Goal: Task Accomplishment & Management: Manage account settings

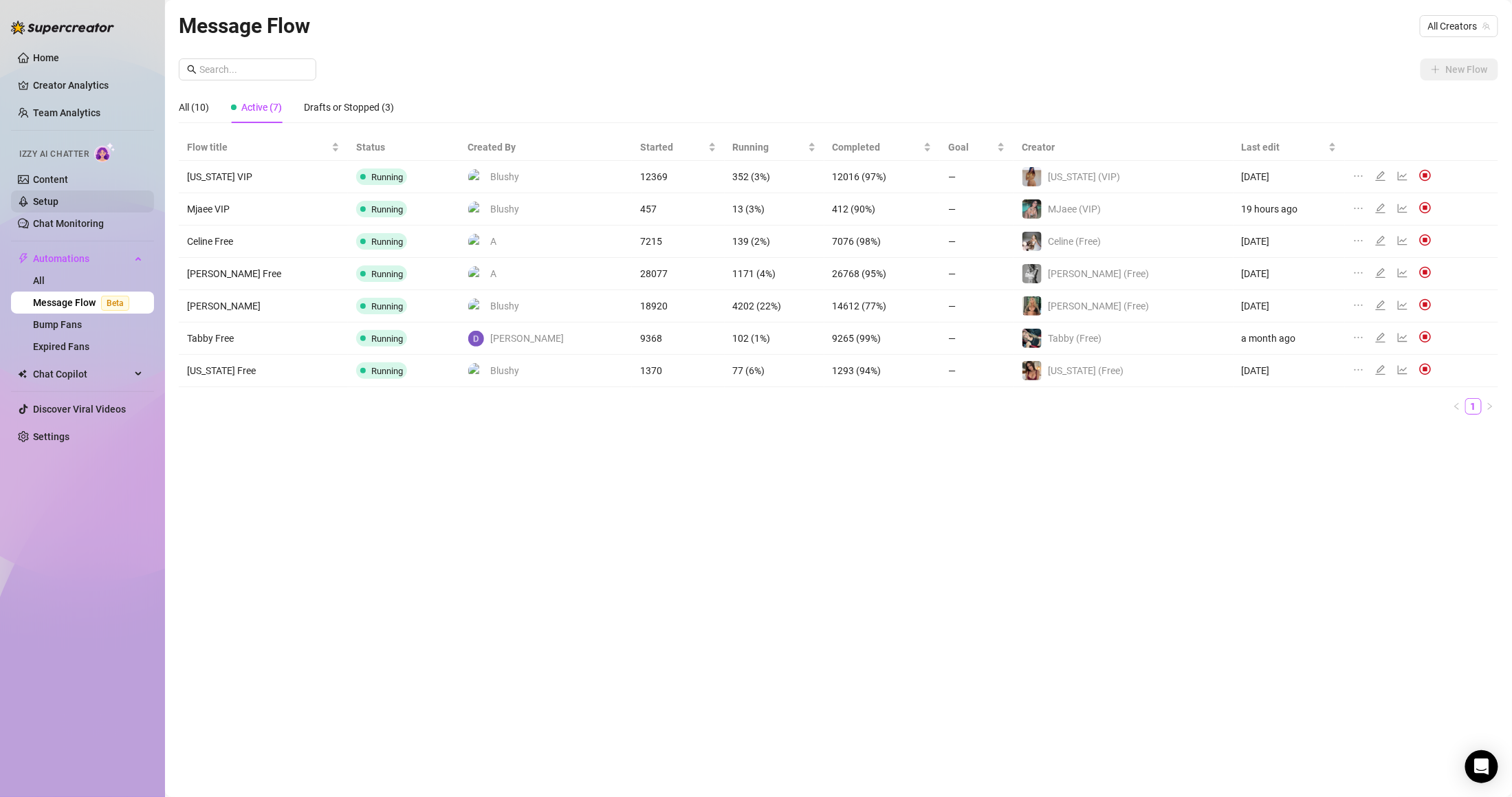
click at [58, 197] on link "Setup" at bounding box center [45, 201] width 25 height 11
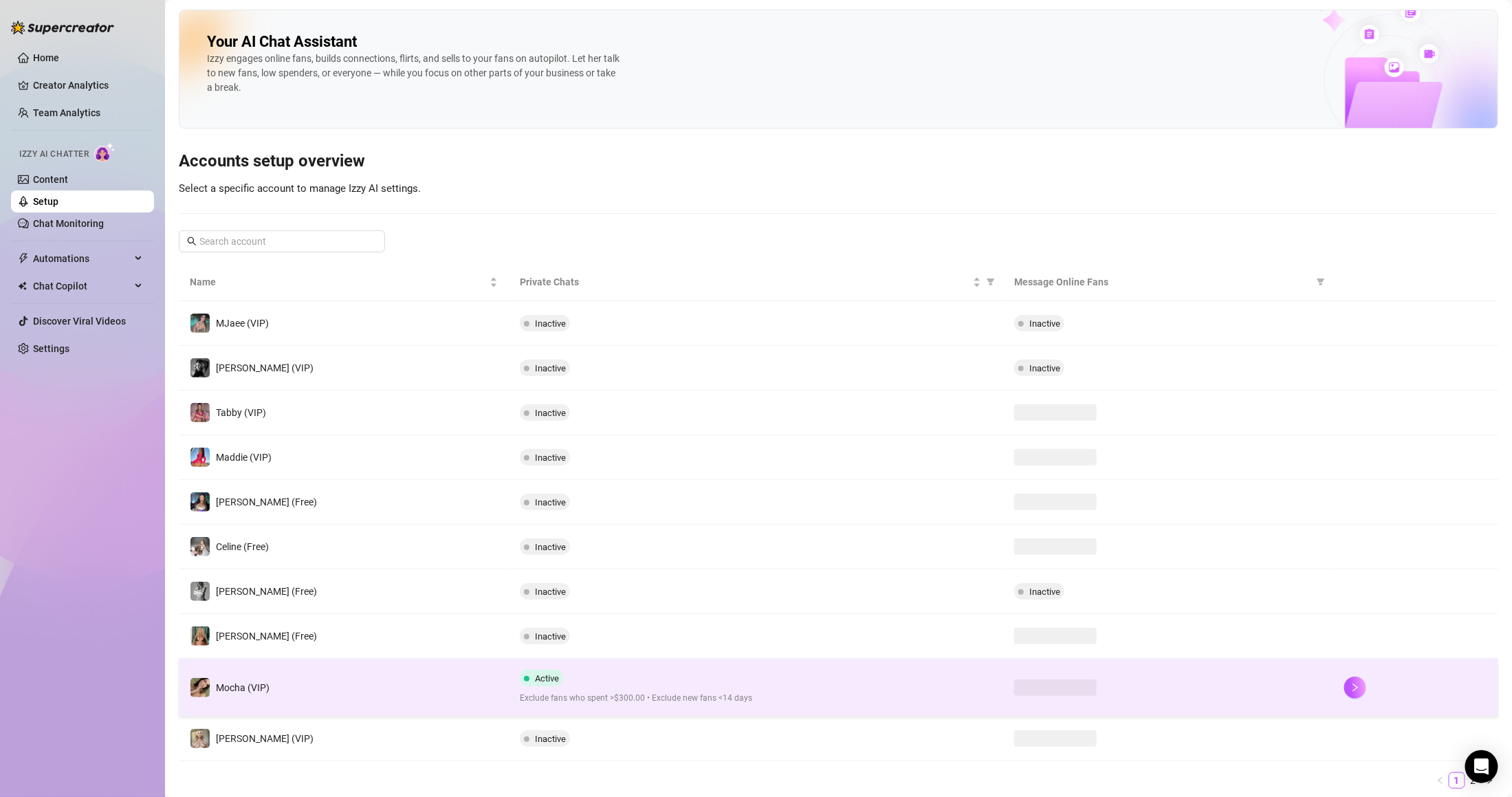
click at [496, 673] on td "Mocha (VIP)" at bounding box center [344, 687] width 330 height 57
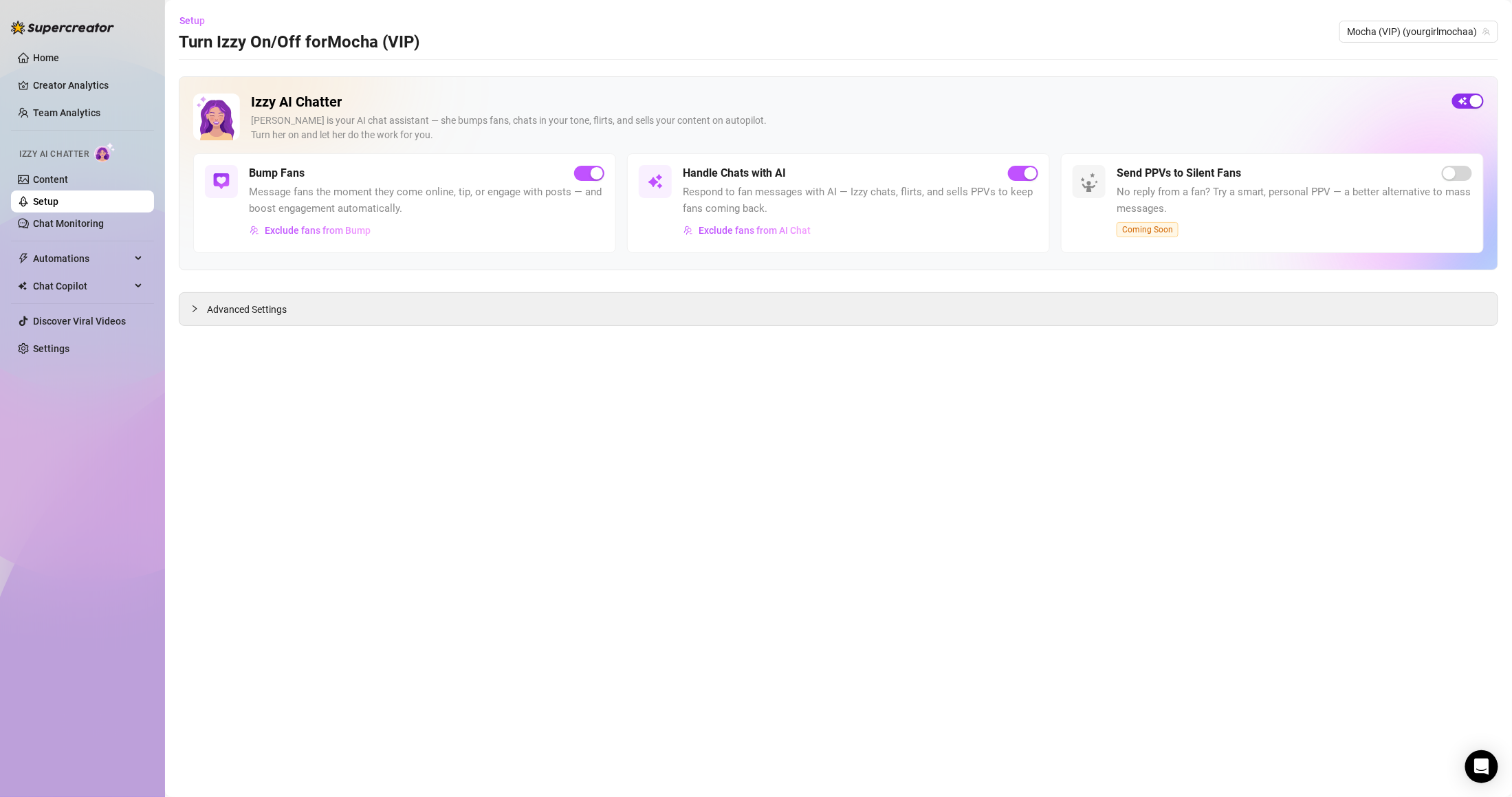
click at [1471, 101] on div "button" at bounding box center [1475, 101] width 13 height 13
click at [58, 200] on link "Setup" at bounding box center [45, 201] width 25 height 11
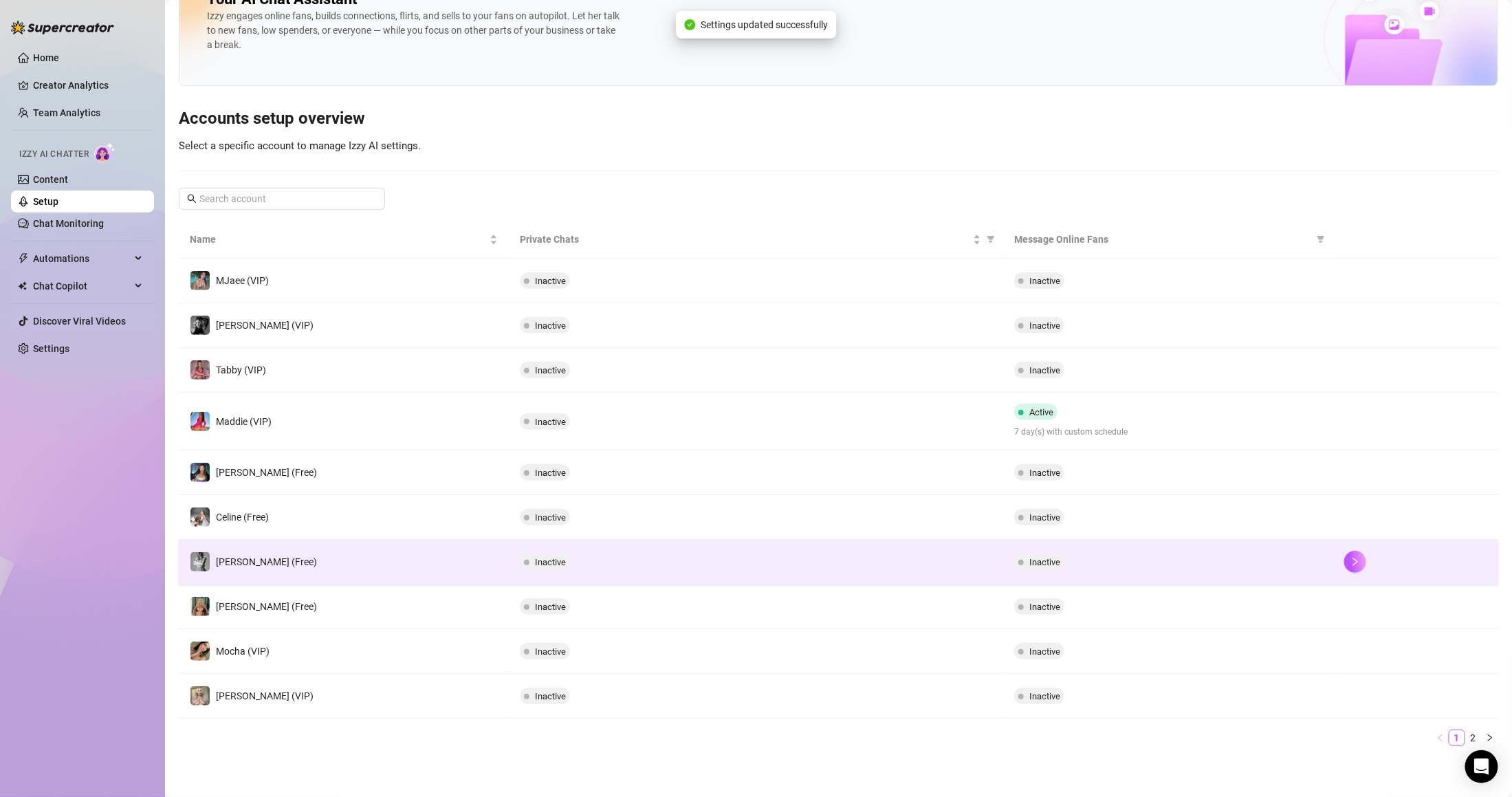
scroll to position [46, 0]
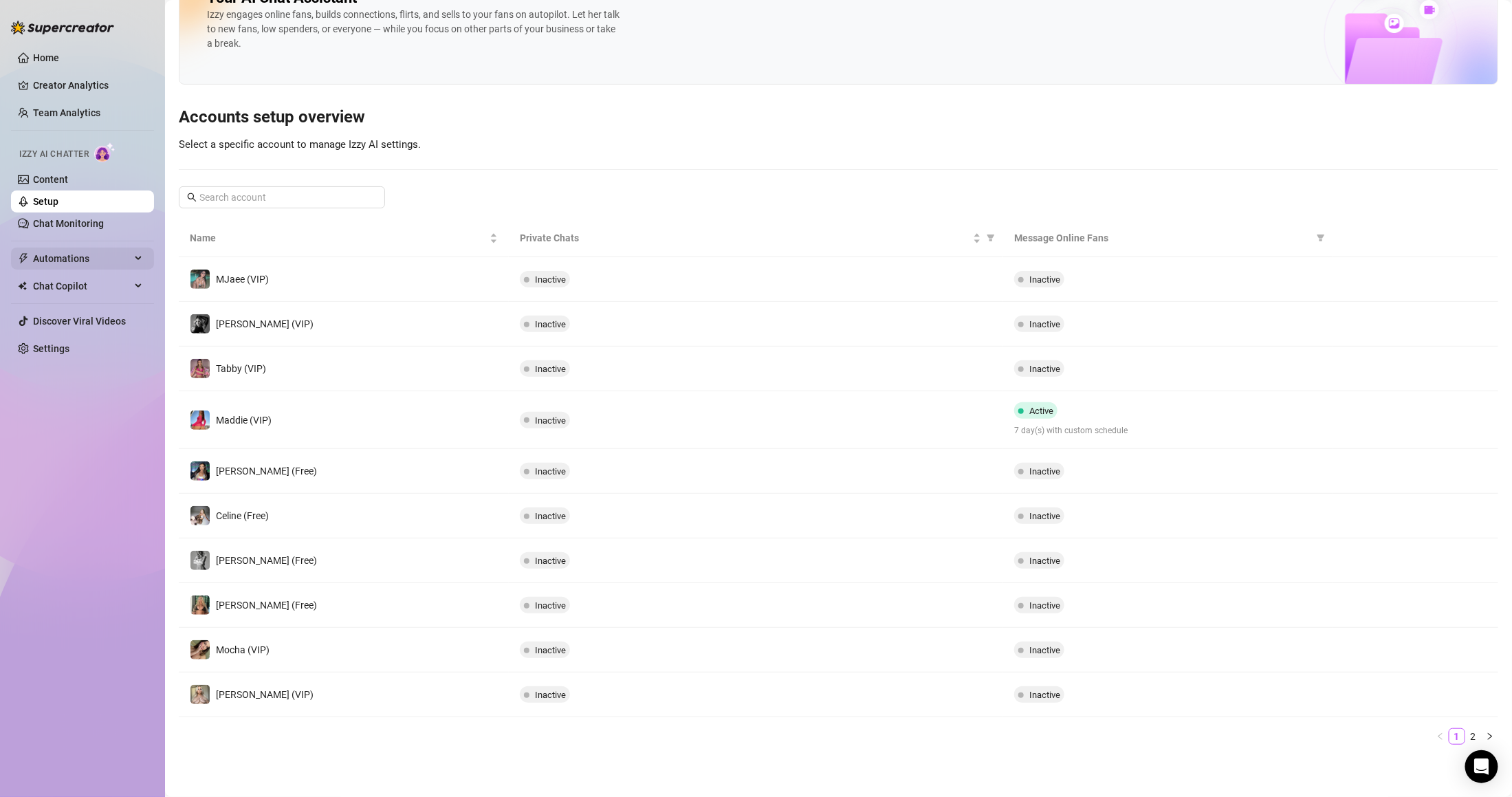
click at [83, 267] on span "Automations" at bounding box center [81, 259] width 98 height 22
